Goal: Book appointment/travel/reservation

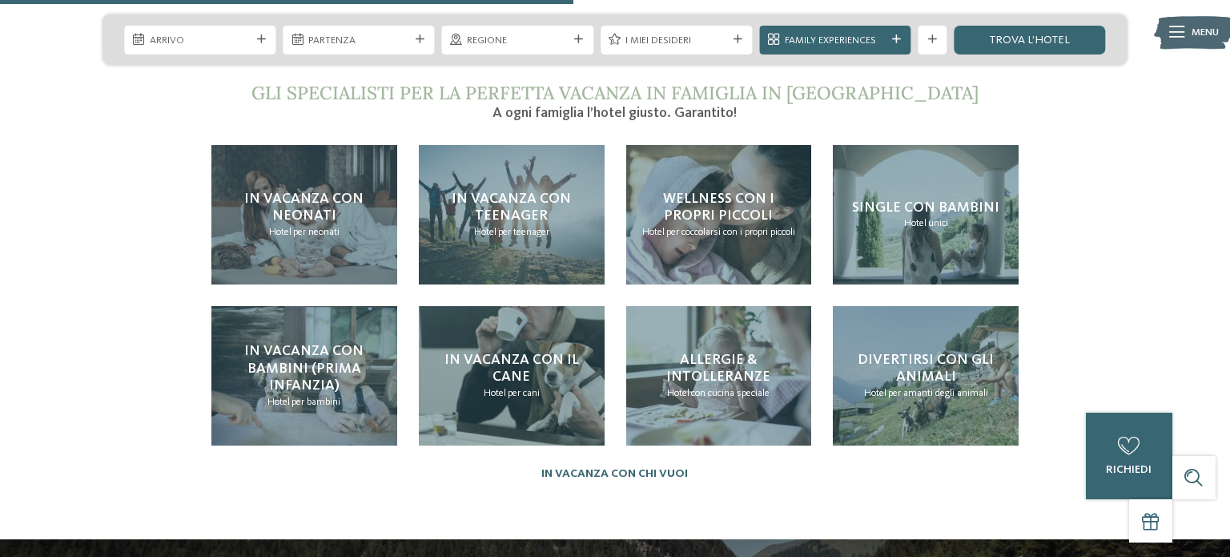
scroll to position [3088, 0]
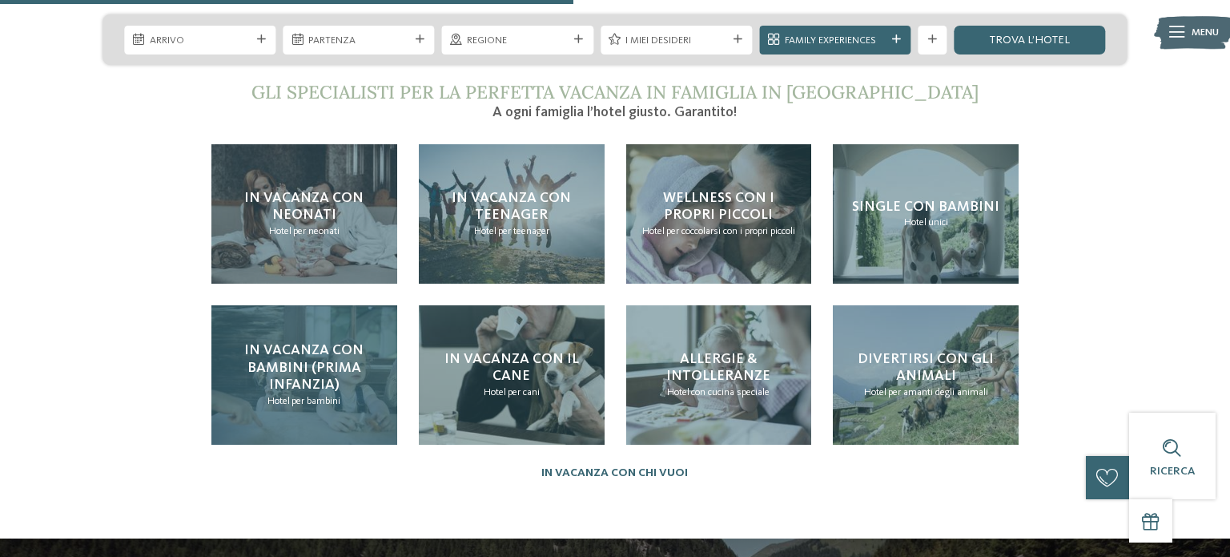
click at [259, 343] on span "In vacanza con bambini (prima infanzia)" at bounding box center [303, 367] width 119 height 49
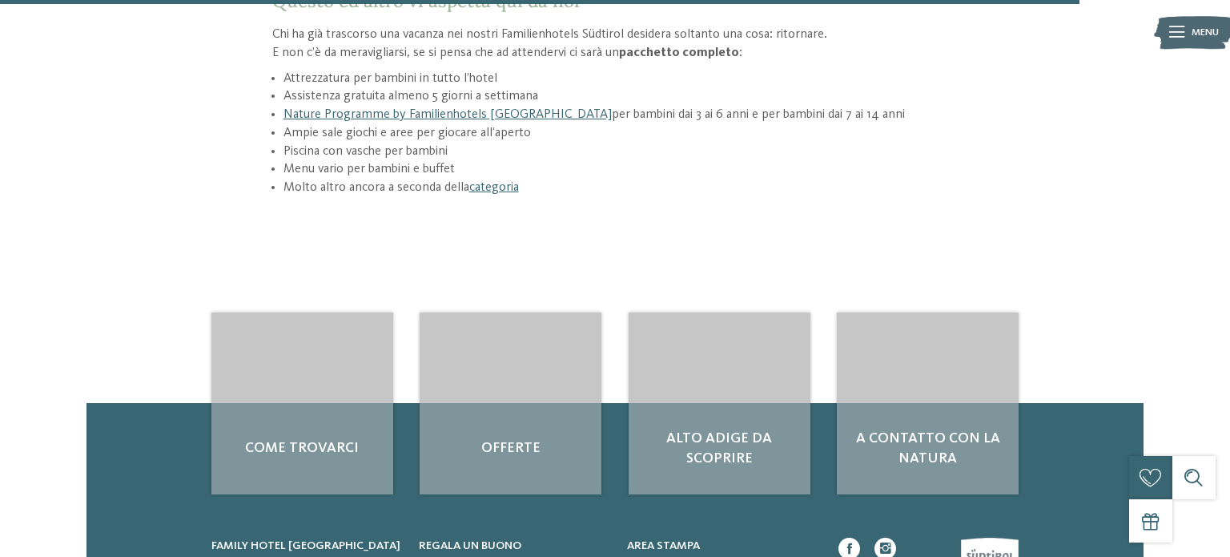
scroll to position [2210, 0]
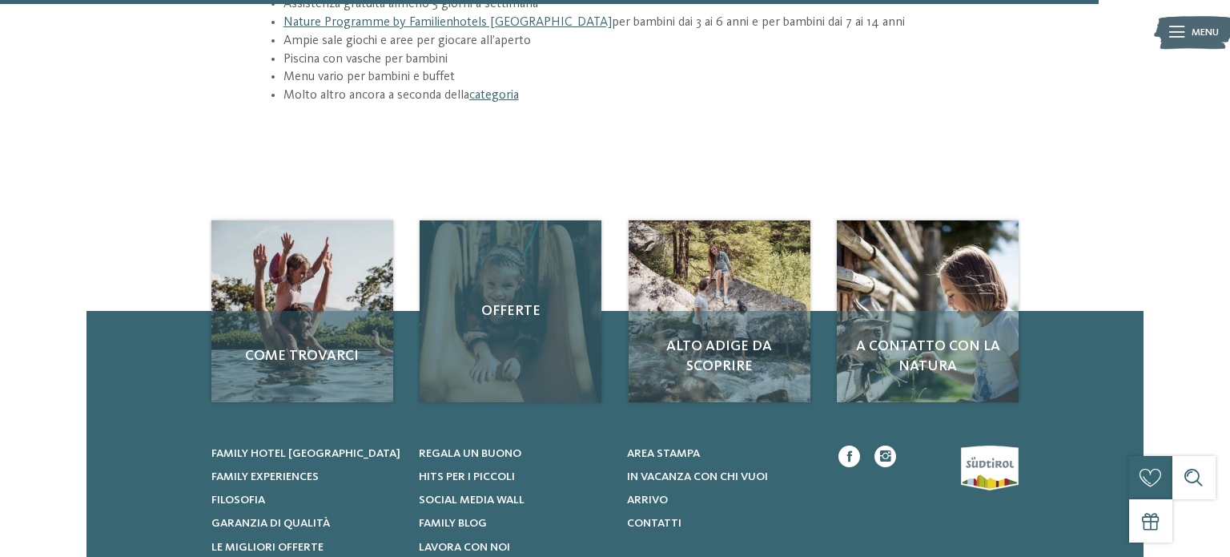
click at [509, 301] on span "Offerte" at bounding box center [510, 311] width 153 height 20
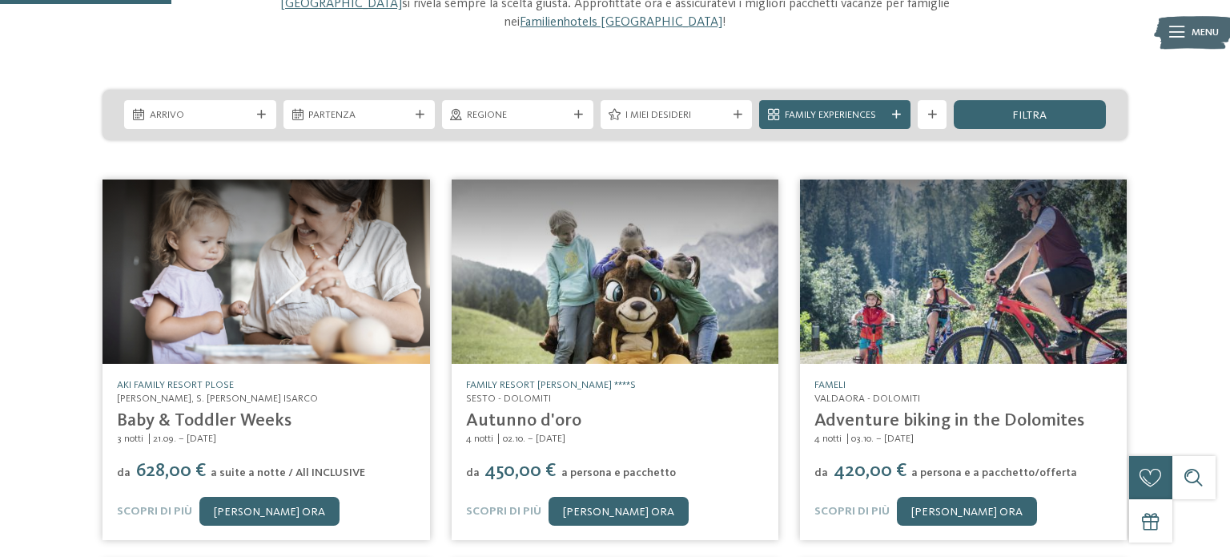
scroll to position [195, 0]
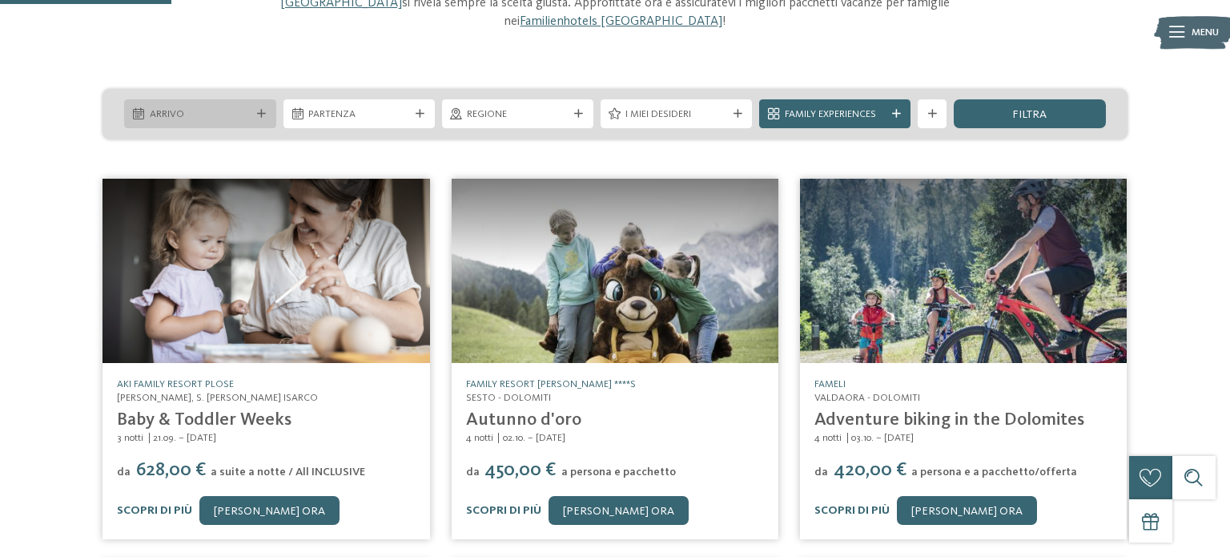
click at [161, 107] on span "Arrivo" at bounding box center [200, 114] width 101 height 14
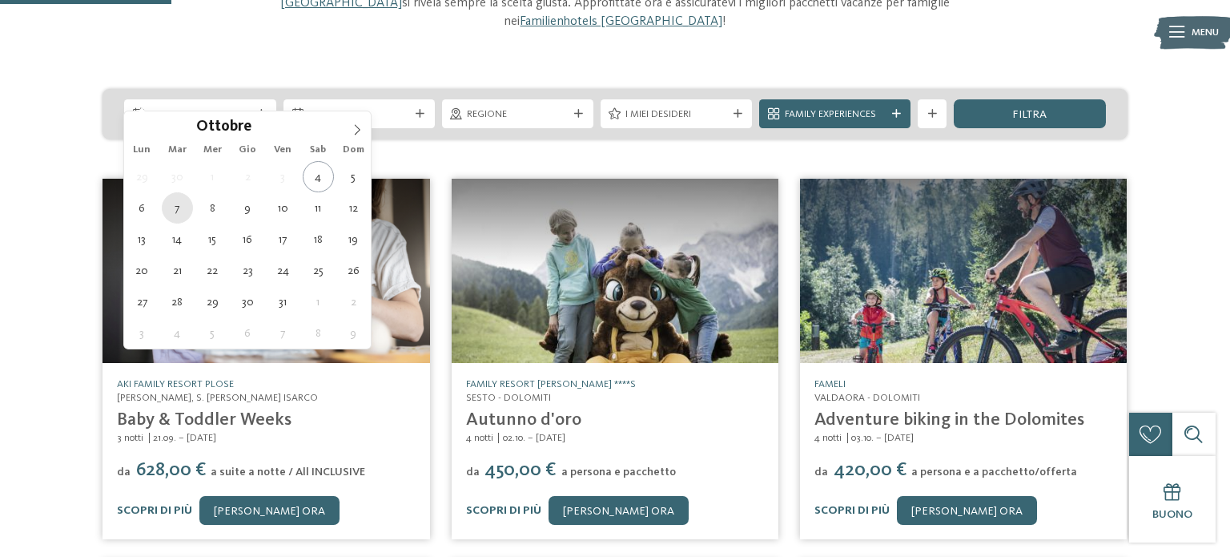
type div "[DATE]"
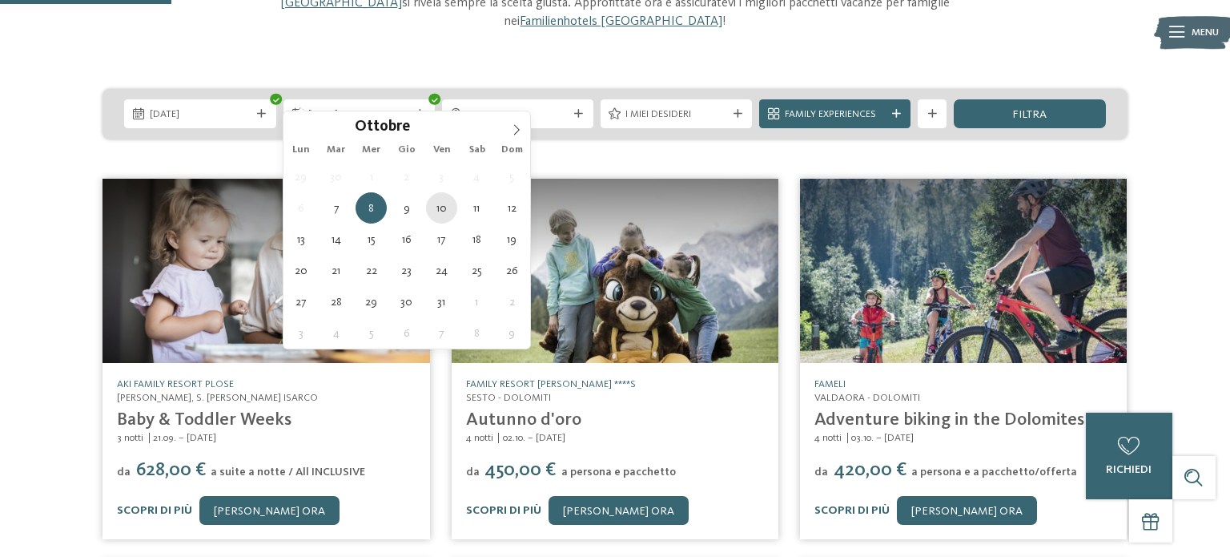
type div "[DATE]"
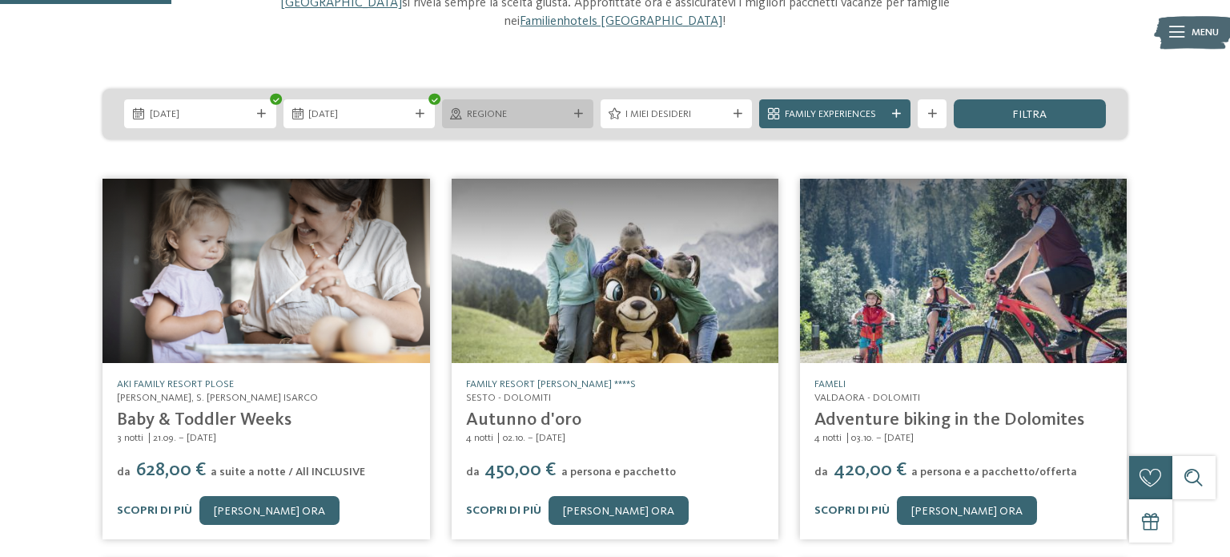
click at [552, 107] on span "Regione" at bounding box center [517, 114] width 101 height 14
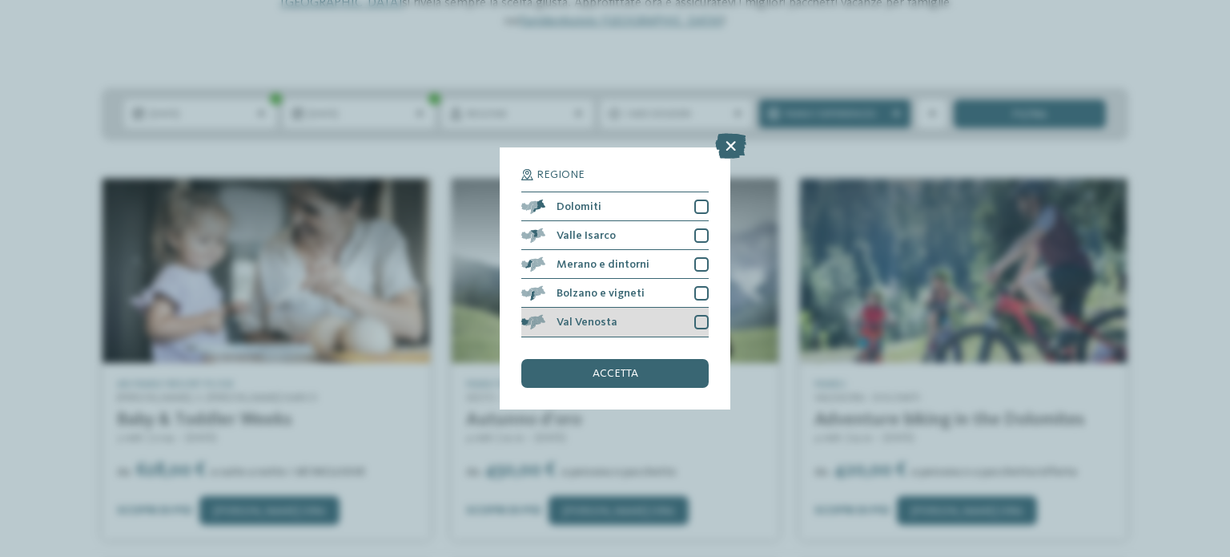
click at [702, 319] on div at bounding box center [701, 322] width 14 height 14
click at [661, 375] on div "accetta" at bounding box center [614, 373] width 187 height 29
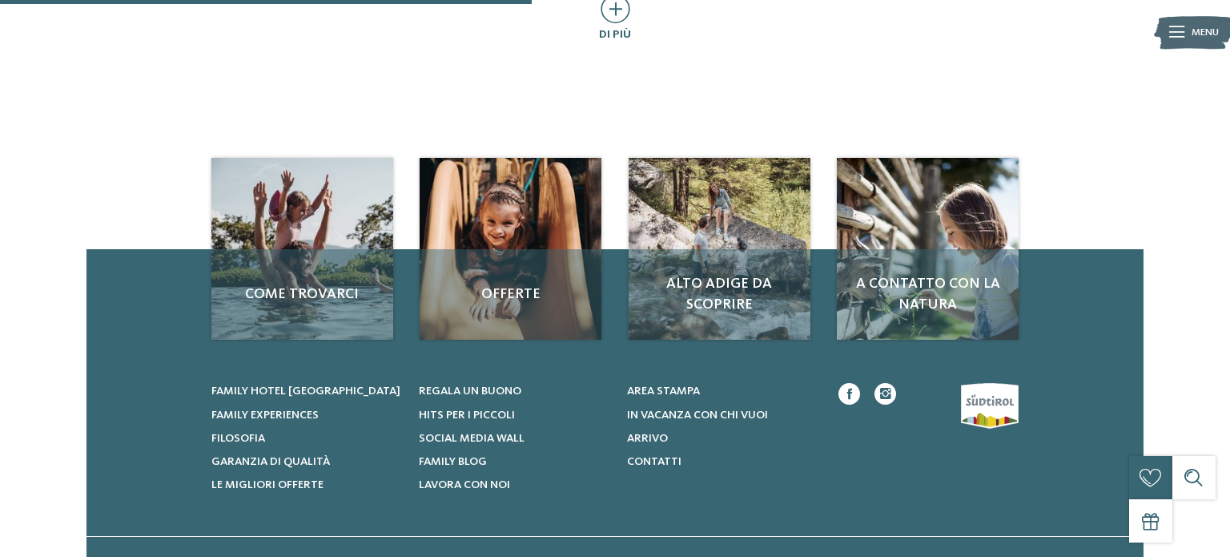
scroll to position [0, 0]
